Goal: Task Accomplishment & Management: Use online tool/utility

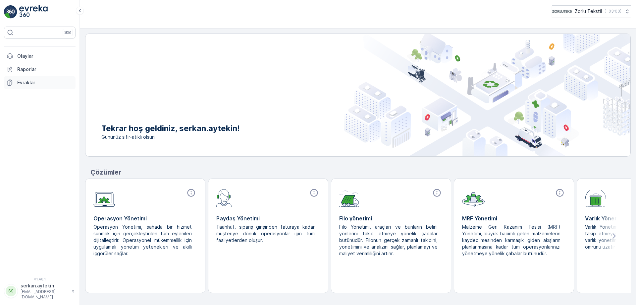
click at [26, 84] on p "Evraklar" at bounding box center [45, 82] width 56 height 7
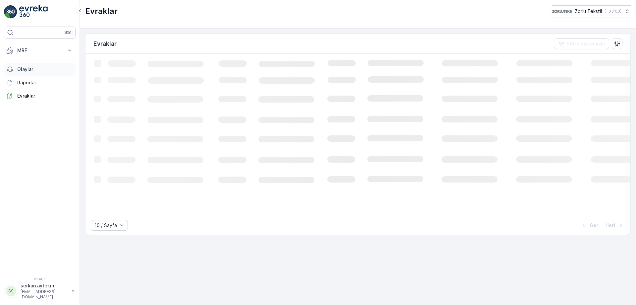
click at [21, 71] on p "Olaylar" at bounding box center [45, 69] width 56 height 7
click at [59, 48] on p "MRF" at bounding box center [39, 50] width 45 height 7
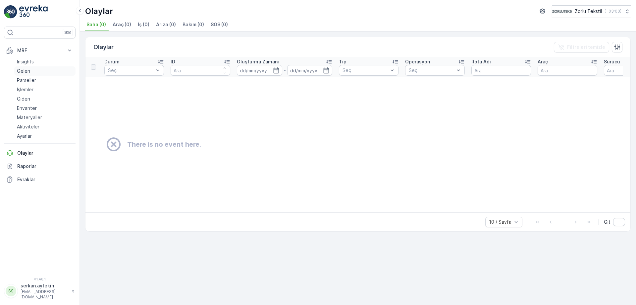
click at [26, 71] on p "Gelen" at bounding box center [23, 71] width 13 height 7
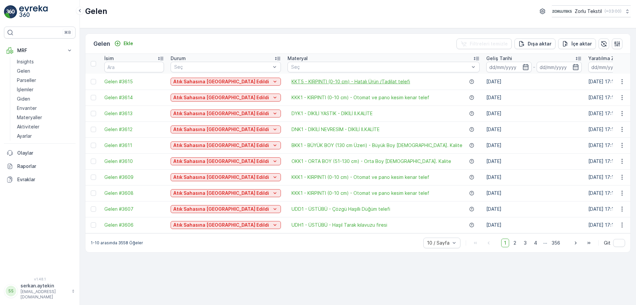
click at [292, 81] on span "KKT5 - KIRPINTI (0-10 cm) - Hatalı Ürün /Tadilat telefi" at bounding box center [351, 81] width 119 height 7
click at [621, 81] on icon "button" at bounding box center [622, 81] width 7 height 7
click at [598, 128] on span "QR'ı yazdır" at bounding box center [593, 128] width 24 height 7
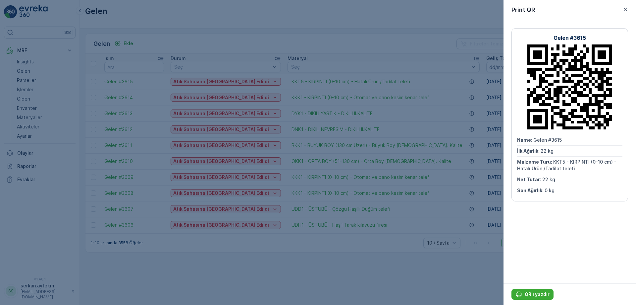
click at [527, 288] on div "QR'ı yazdır" at bounding box center [570, 294] width 133 height 22
click at [528, 294] on p "QR'ı yazdır" at bounding box center [537, 294] width 25 height 7
click at [527, 292] on p "QR'ı yazdır" at bounding box center [537, 294] width 25 height 7
click at [541, 290] on button "QR'ı yazdır" at bounding box center [533, 294] width 42 height 11
click at [550, 205] on div "Gelen #3615 Name : Gelen #3615 İlk Ağırlık : 22 kg Malzeme Türü : KKT5 - KIRPIN…" at bounding box center [570, 151] width 133 height 263
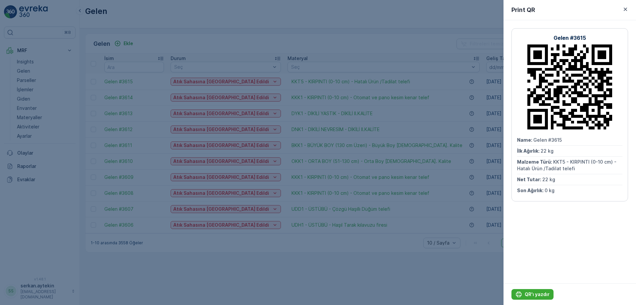
click at [536, 98] on icon at bounding box center [570, 86] width 85 height 85
drag, startPoint x: 538, startPoint y: 97, endPoint x: 565, endPoint y: 103, distance: 28.5
click at [565, 103] on icon at bounding box center [570, 86] width 85 height 85
click at [536, 295] on p "QR'ı yazdır" at bounding box center [537, 294] width 25 height 7
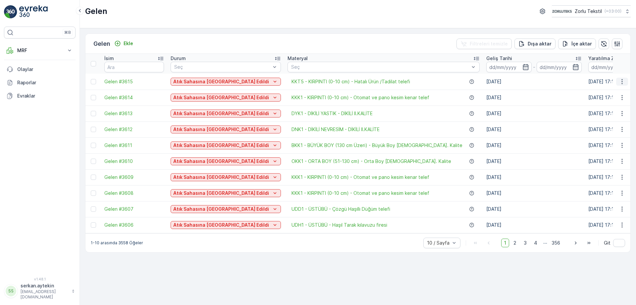
click at [620, 83] on icon "button" at bounding box center [622, 81] width 7 height 7
click at [590, 129] on span "QR'ı yazdır" at bounding box center [593, 128] width 24 height 7
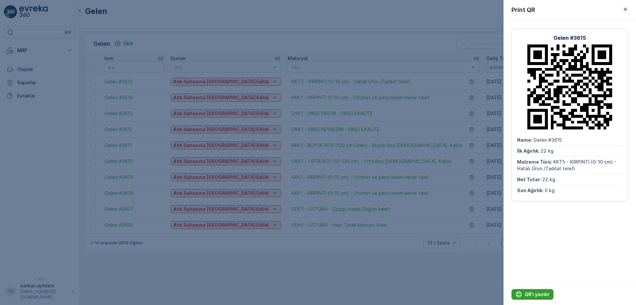
click at [536, 295] on p "QR'ı yazdır" at bounding box center [537, 294] width 25 height 7
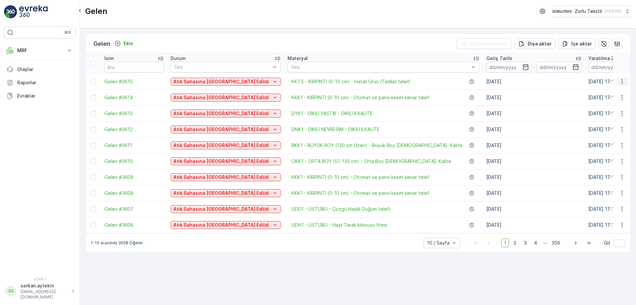
click at [621, 83] on icon "button" at bounding box center [622, 81] width 7 height 7
click at [595, 130] on span "QR'ı yazdır" at bounding box center [593, 128] width 24 height 7
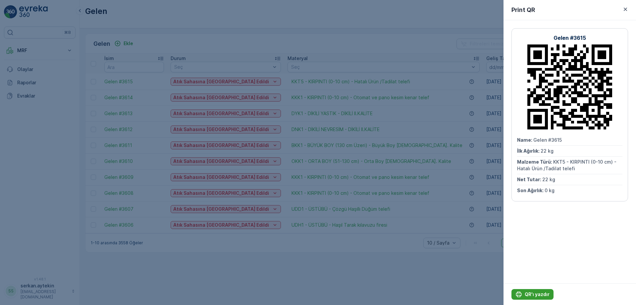
click at [537, 292] on p "QR'ı yazdır" at bounding box center [537, 294] width 25 height 7
click at [540, 296] on p "QR'ı yazdır" at bounding box center [537, 294] width 25 height 7
click at [521, 293] on icon "QR'ı yazdır" at bounding box center [519, 294] width 7 height 7
click at [529, 293] on p "QR'ı yazdır" at bounding box center [537, 294] width 25 height 7
click at [535, 294] on p "QR'ı yazdır" at bounding box center [537, 294] width 25 height 7
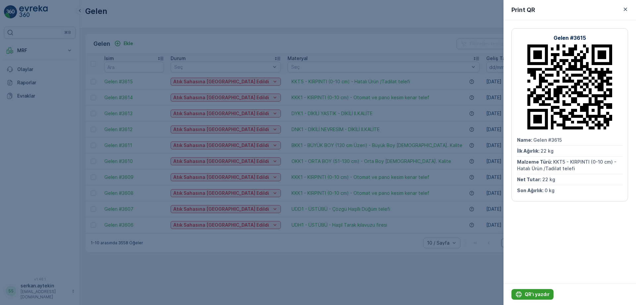
click at [534, 295] on p "QR'ı yazdır" at bounding box center [537, 294] width 25 height 7
click at [628, 8] on icon "button" at bounding box center [625, 9] width 7 height 7
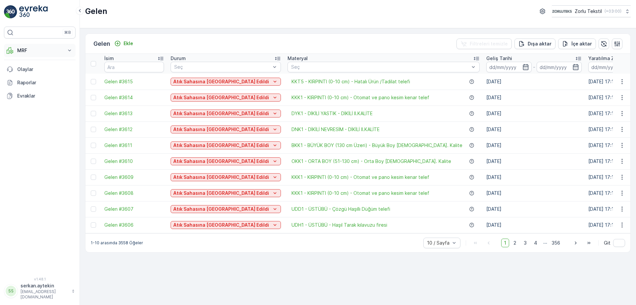
click at [22, 54] on button "MRF" at bounding box center [40, 50] width 72 height 13
click at [28, 79] on p "Parseller" at bounding box center [26, 80] width 19 height 7
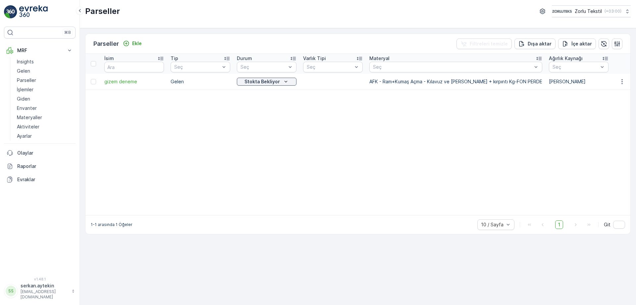
click at [225, 220] on div "1-1 arasında 1 Öğeler 10 / Sayfa 1 Git" at bounding box center [358, 224] width 545 height 19
drag, startPoint x: 225, startPoint y: 219, endPoint x: 349, endPoint y: 222, distance: 124.0
click at [349, 222] on div "1-1 arasında 1 Öğeler 10 / Sayfa 1 Git" at bounding box center [358, 224] width 545 height 19
